Goal: Information Seeking & Learning: Check status

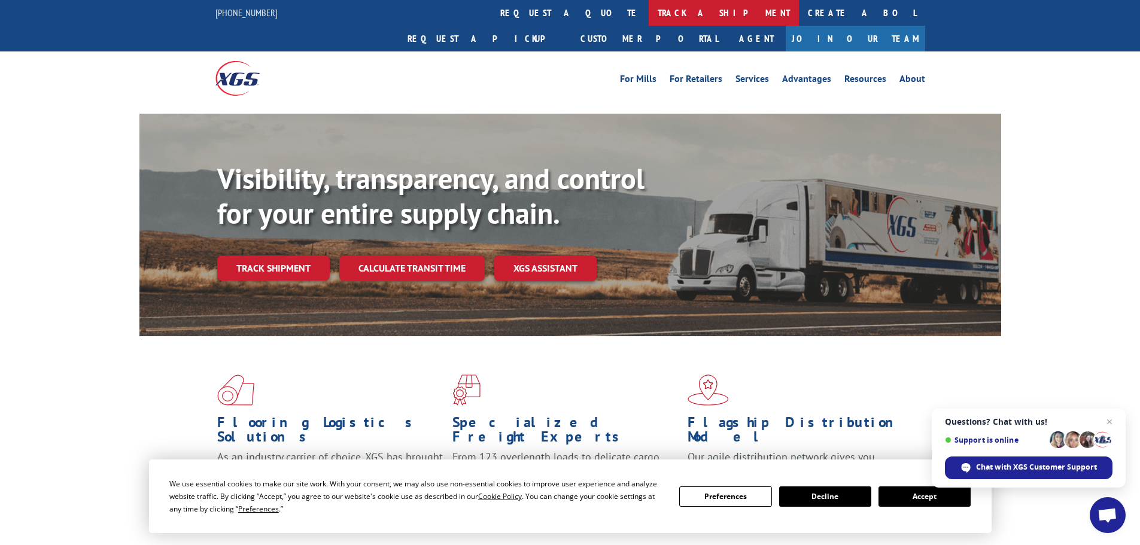
click at [649, 16] on link "track a shipment" at bounding box center [724, 13] width 150 height 26
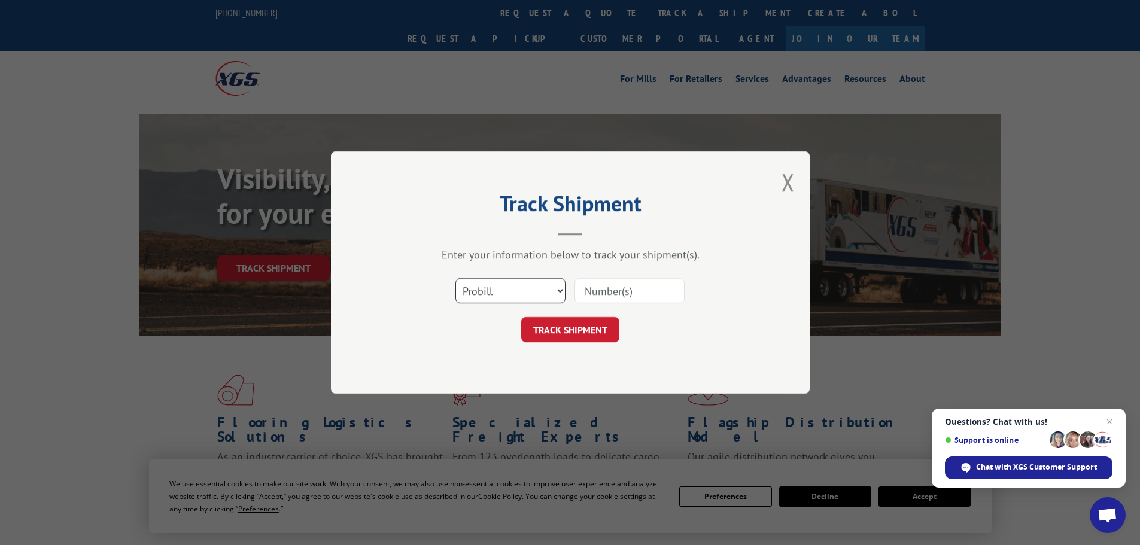
click at [538, 286] on select "Select category... Probill BOL PO" at bounding box center [510, 290] width 110 height 25
select select "po"
click at [455, 278] on select "Select category... Probill BOL PO" at bounding box center [510, 290] width 110 height 25
click at [599, 295] on input at bounding box center [629, 290] width 110 height 25
paste input "71536080"
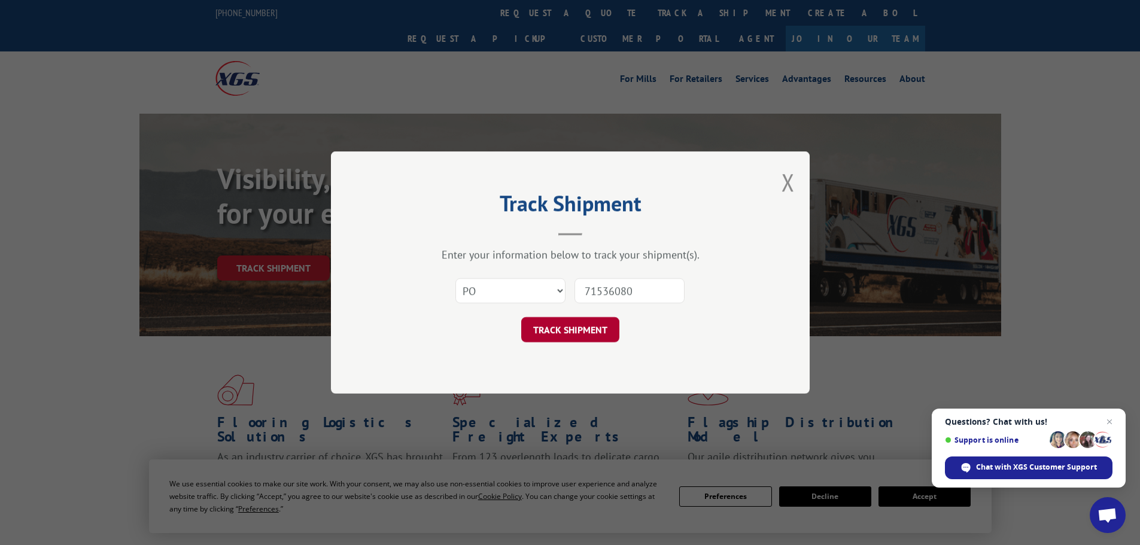
type input "71536080"
click at [572, 336] on button "TRACK SHIPMENT" at bounding box center [570, 329] width 98 height 25
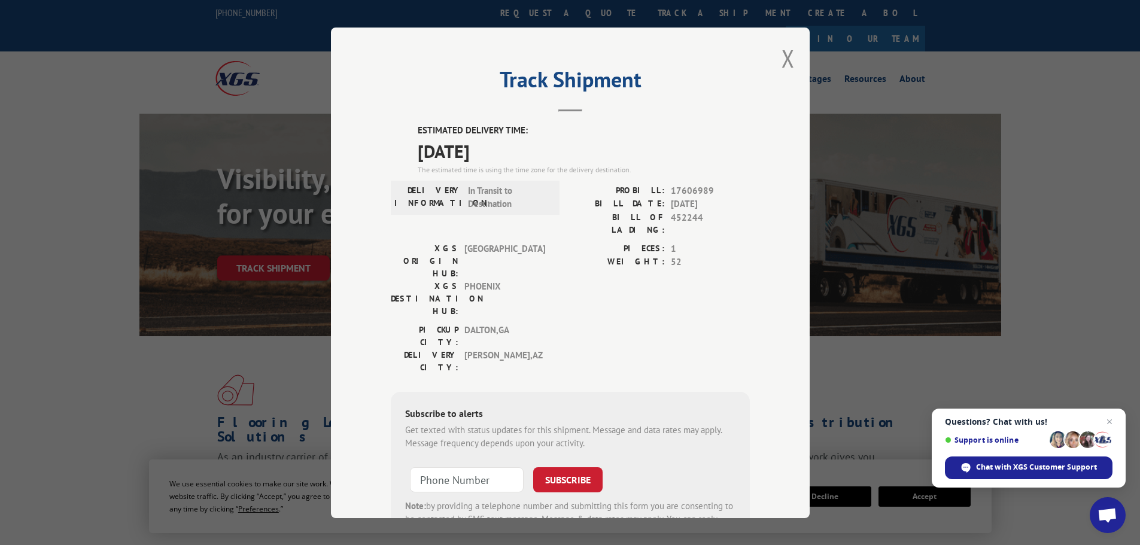
click at [146, 121] on div "Track Shipment ESTIMATED DELIVERY TIME: [DATE] The estimated time is using the …" at bounding box center [570, 272] width 1140 height 545
